Goal: Use online tool/utility: Utilize a website feature to perform a specific function

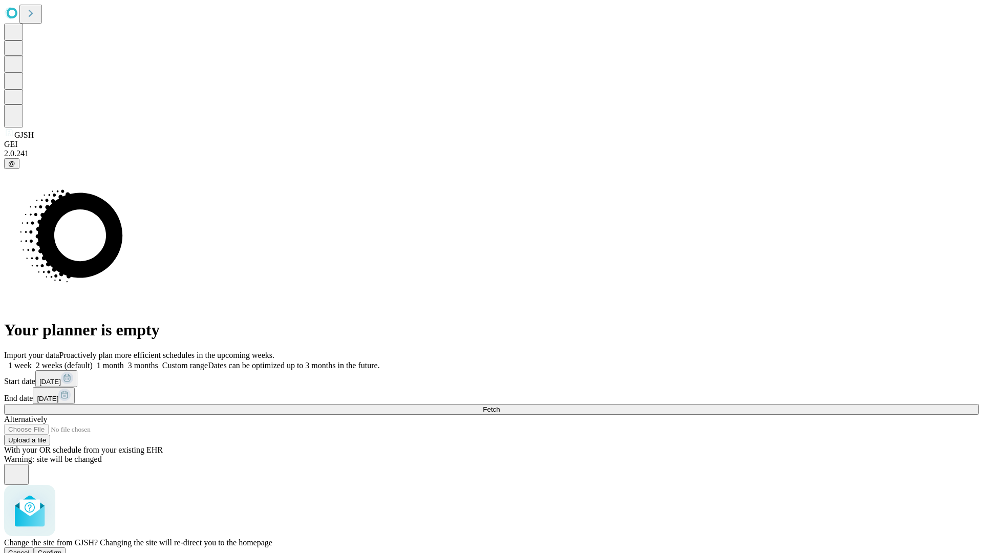
click at [62, 549] on span "Confirm" at bounding box center [50, 553] width 24 height 8
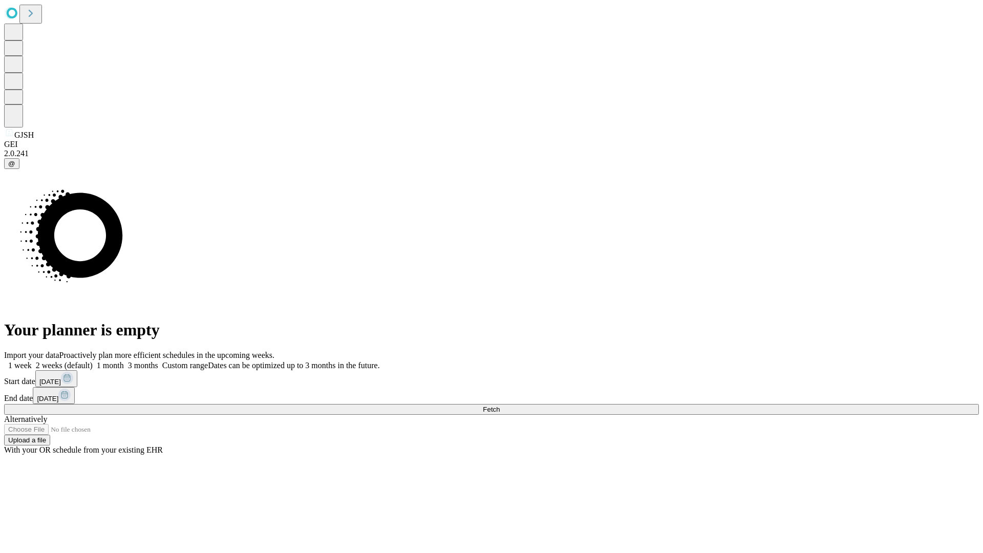
click at [124, 361] on label "1 month" at bounding box center [108, 365] width 31 height 9
click at [500, 405] on span "Fetch" at bounding box center [491, 409] width 17 height 8
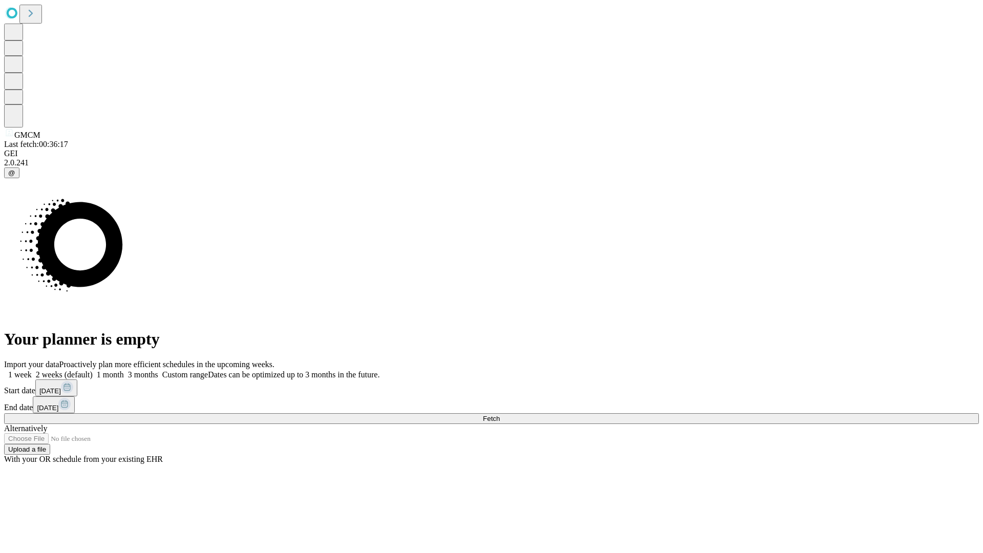
click at [124, 370] on label "1 month" at bounding box center [108, 374] width 31 height 9
click at [500, 415] on span "Fetch" at bounding box center [491, 419] width 17 height 8
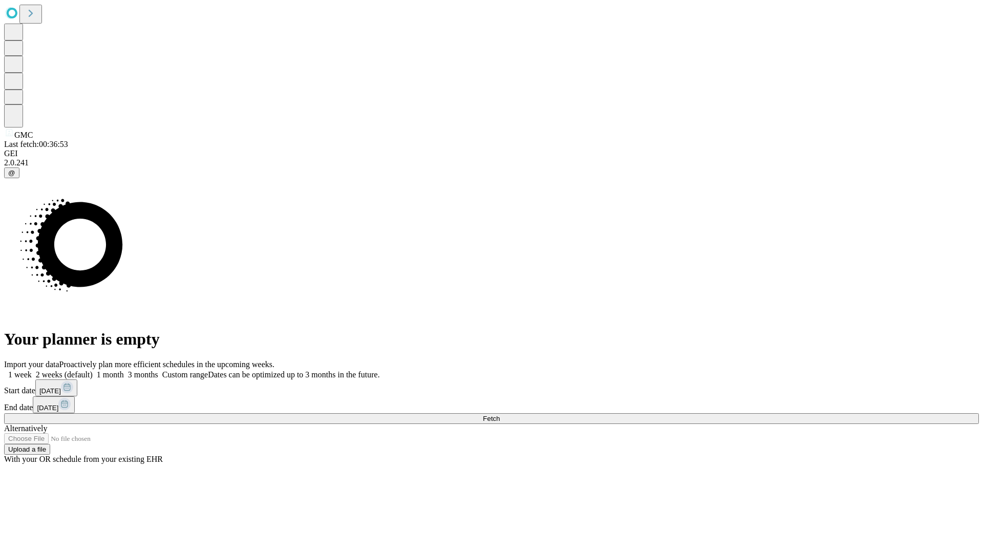
click at [500, 415] on span "Fetch" at bounding box center [491, 419] width 17 height 8
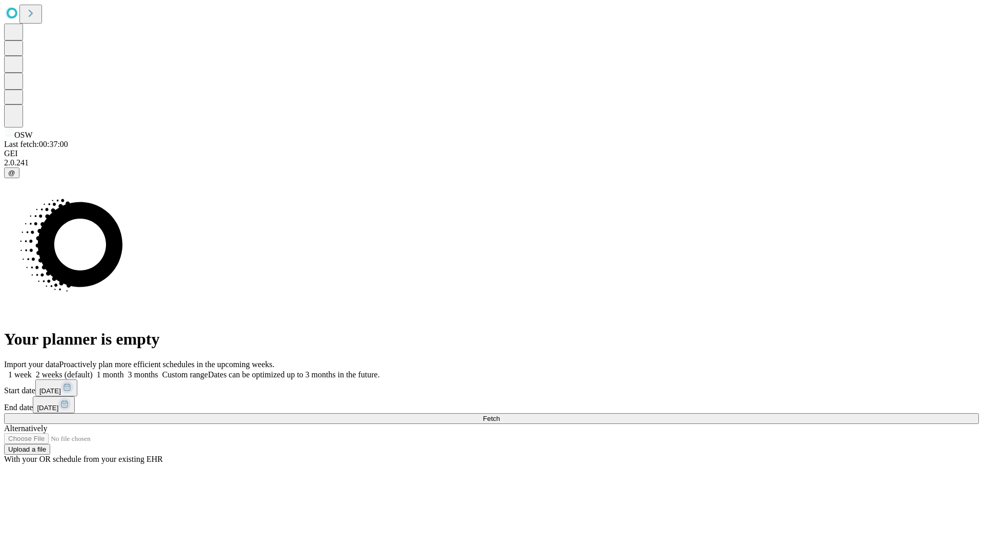
click at [124, 370] on label "1 month" at bounding box center [108, 374] width 31 height 9
click at [500, 415] on span "Fetch" at bounding box center [491, 419] width 17 height 8
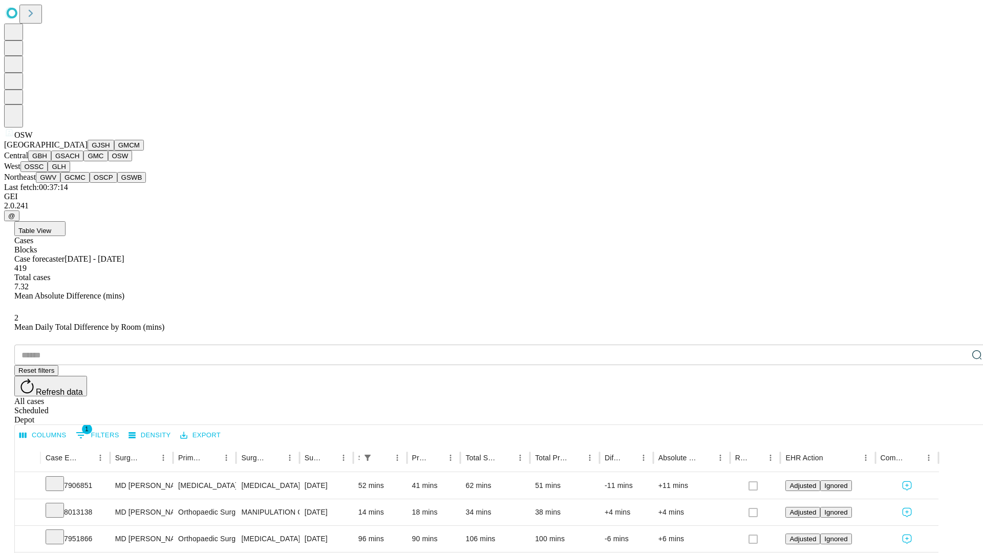
click at [48, 172] on button "OSSC" at bounding box center [34, 166] width 28 height 11
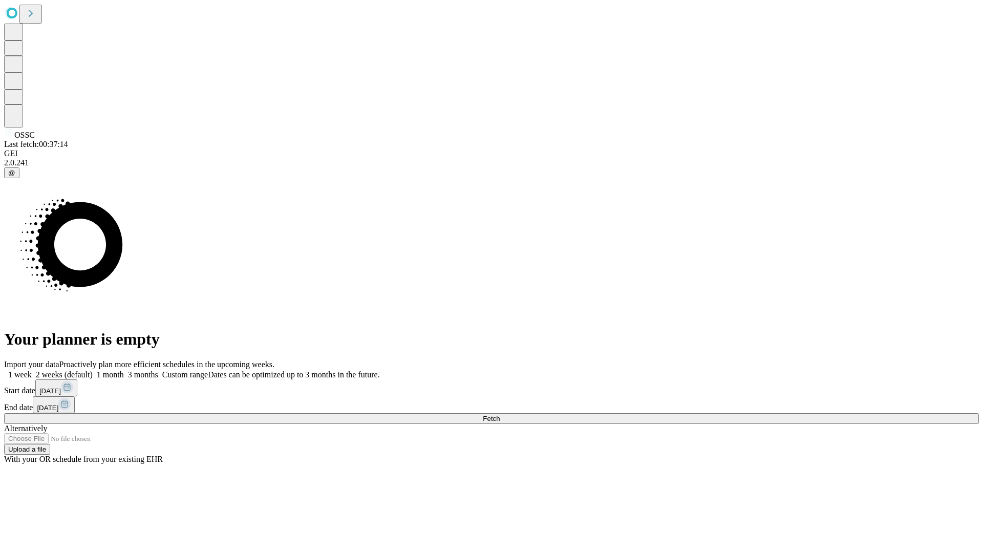
click at [124, 370] on label "1 month" at bounding box center [108, 374] width 31 height 9
click at [500, 415] on span "Fetch" at bounding box center [491, 419] width 17 height 8
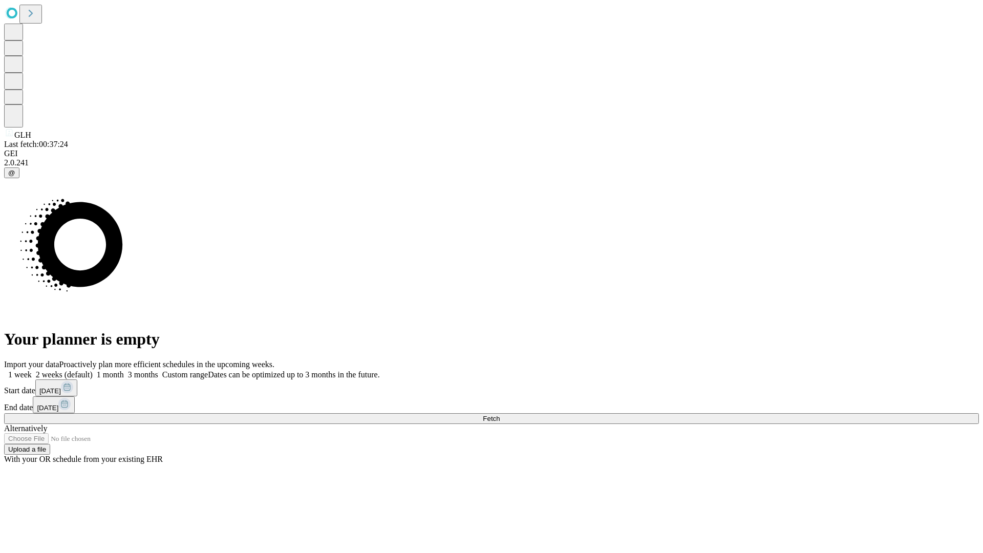
click at [124, 370] on label "1 month" at bounding box center [108, 374] width 31 height 9
click at [500, 415] on span "Fetch" at bounding box center [491, 419] width 17 height 8
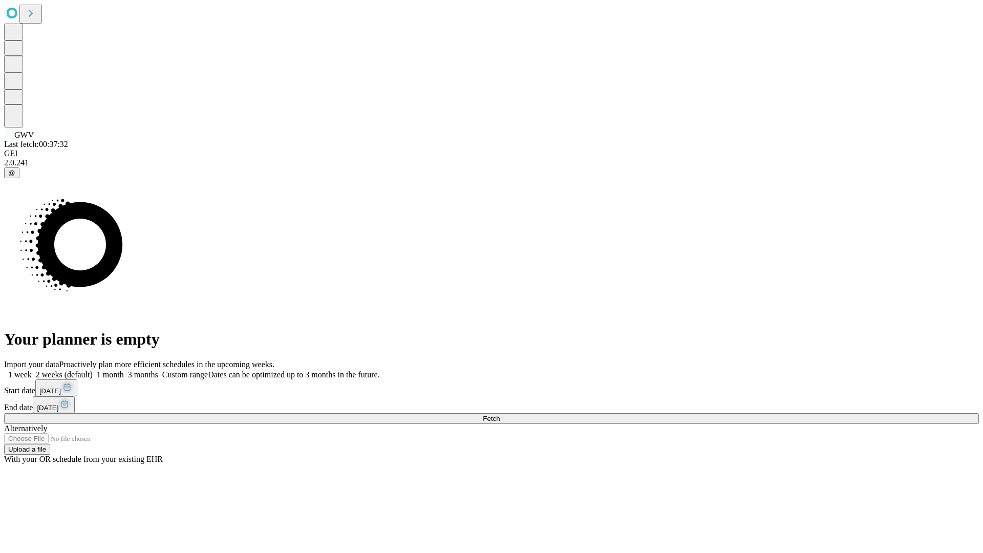
click at [124, 370] on label "1 month" at bounding box center [108, 374] width 31 height 9
click at [500, 415] on span "Fetch" at bounding box center [491, 419] width 17 height 8
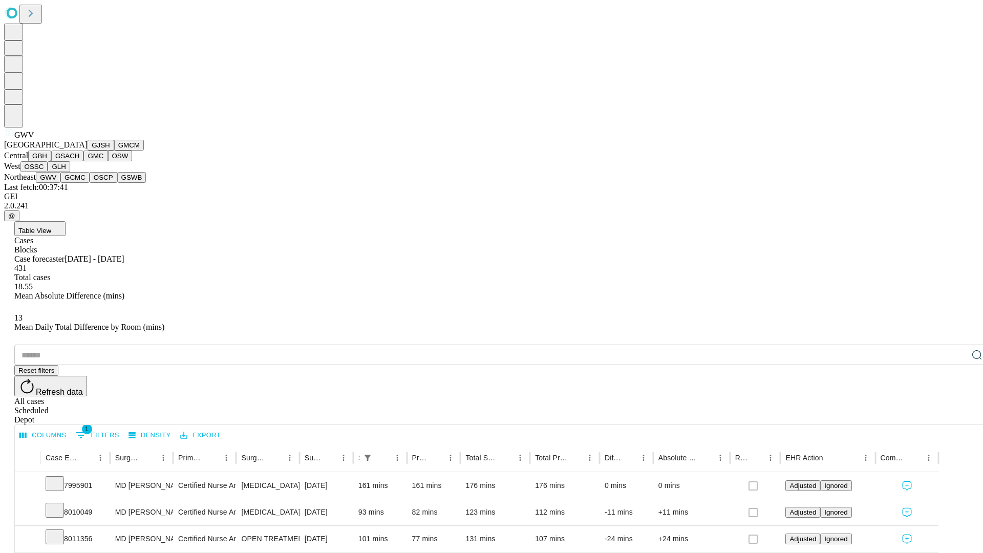
click at [79, 183] on button "GCMC" at bounding box center [74, 177] width 29 height 11
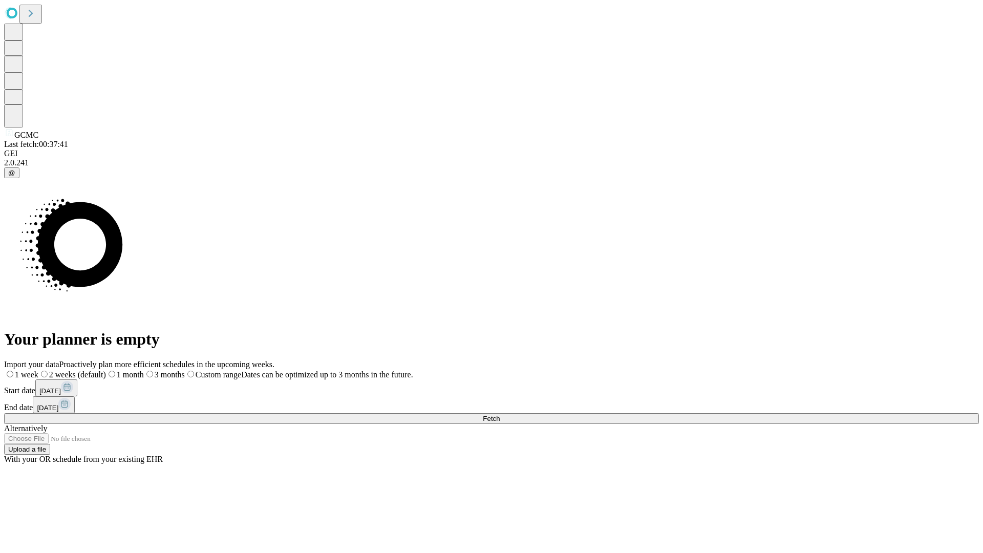
click at [144, 370] on label "1 month" at bounding box center [125, 374] width 38 height 9
click at [500, 415] on span "Fetch" at bounding box center [491, 419] width 17 height 8
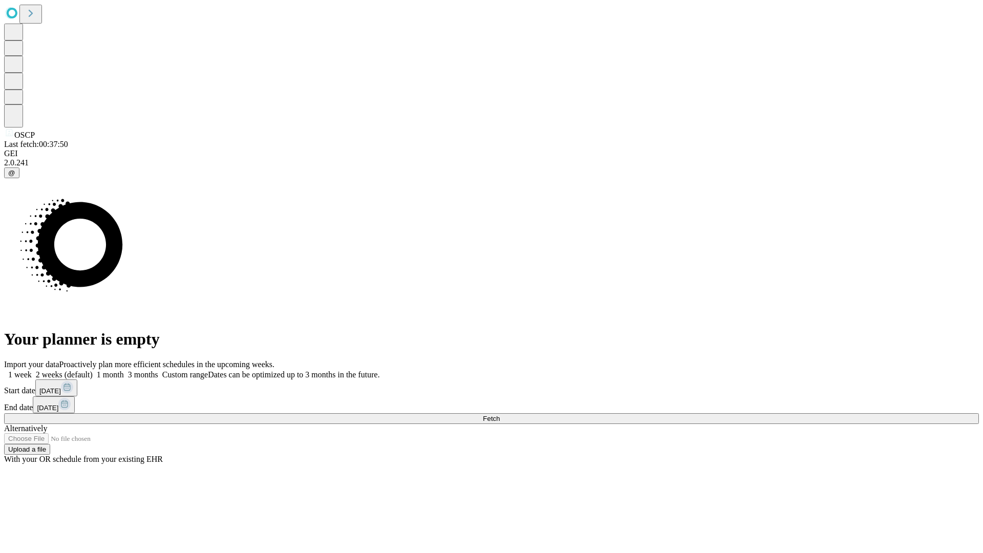
click at [124, 370] on label "1 month" at bounding box center [108, 374] width 31 height 9
click at [500, 415] on span "Fetch" at bounding box center [491, 419] width 17 height 8
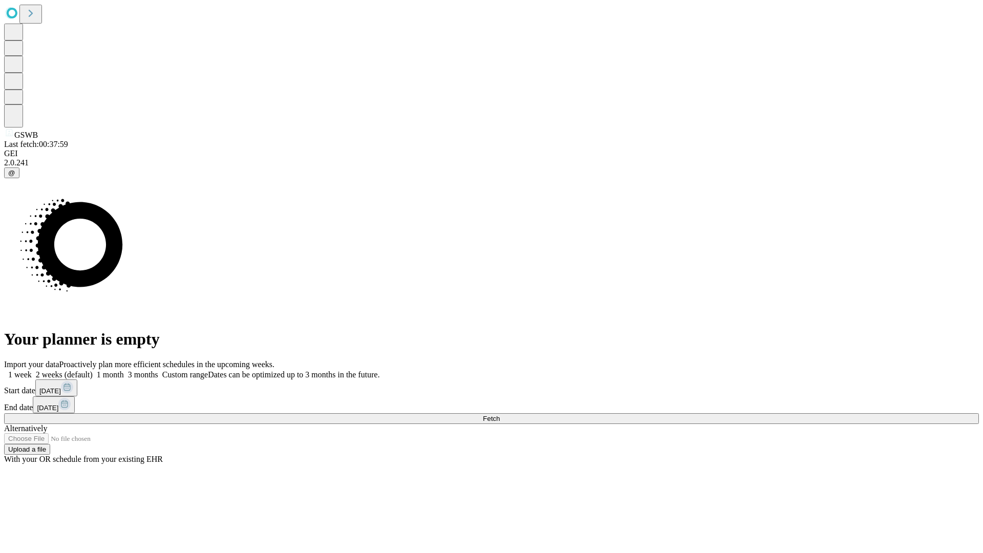
click at [124, 370] on label "1 month" at bounding box center [108, 374] width 31 height 9
click at [500, 415] on span "Fetch" at bounding box center [491, 419] width 17 height 8
